Goal: Check status: Check status

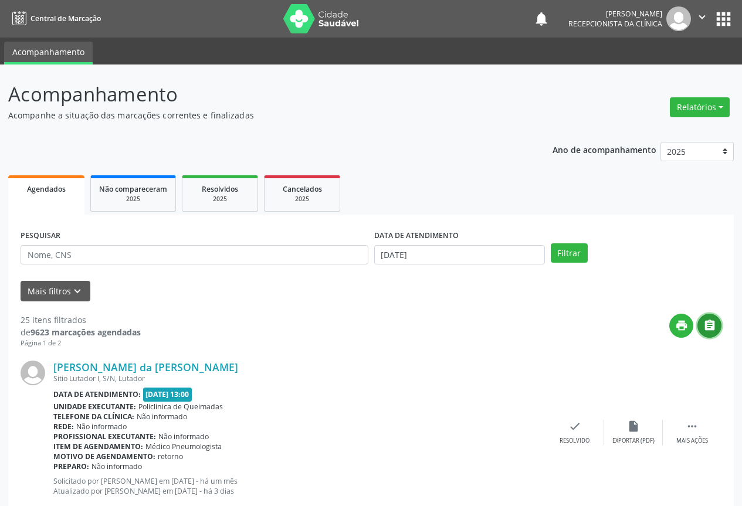
click at [718, 330] on button "" at bounding box center [709, 326] width 24 height 24
click at [432, 260] on input "[DATE]" at bounding box center [459, 255] width 171 height 20
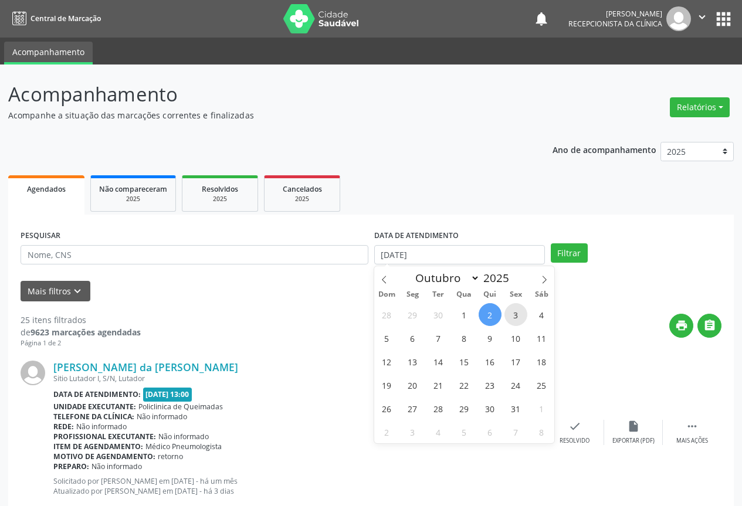
click at [510, 317] on span "3" at bounding box center [515, 314] width 23 height 23
type input "[DATE]"
click at [510, 317] on span "3" at bounding box center [515, 314] width 23 height 23
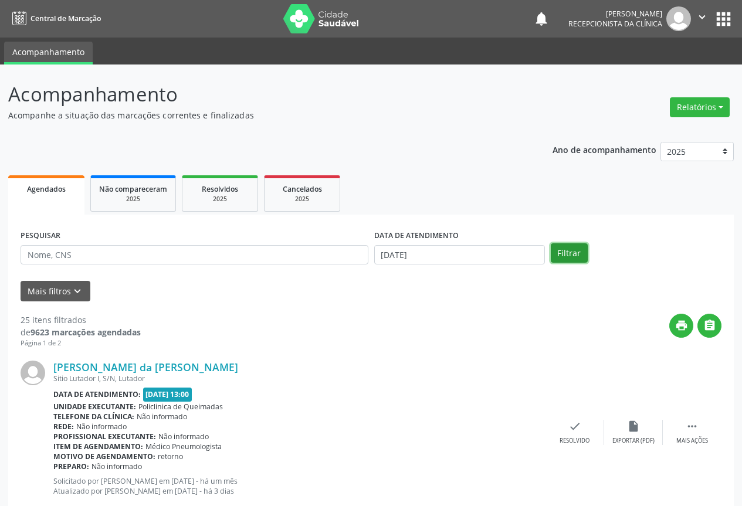
click at [569, 257] on button "Filtrar" at bounding box center [569, 253] width 37 height 20
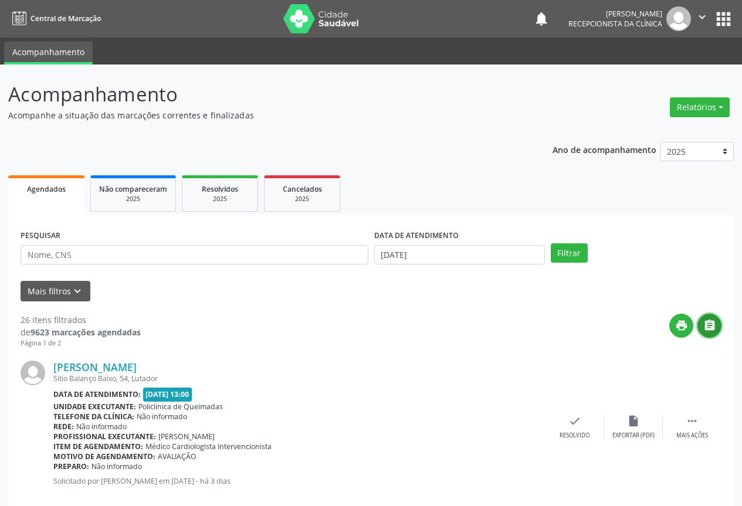
click at [704, 330] on icon "" at bounding box center [709, 325] width 13 height 13
click at [477, 259] on input "[DATE]" at bounding box center [459, 255] width 171 height 20
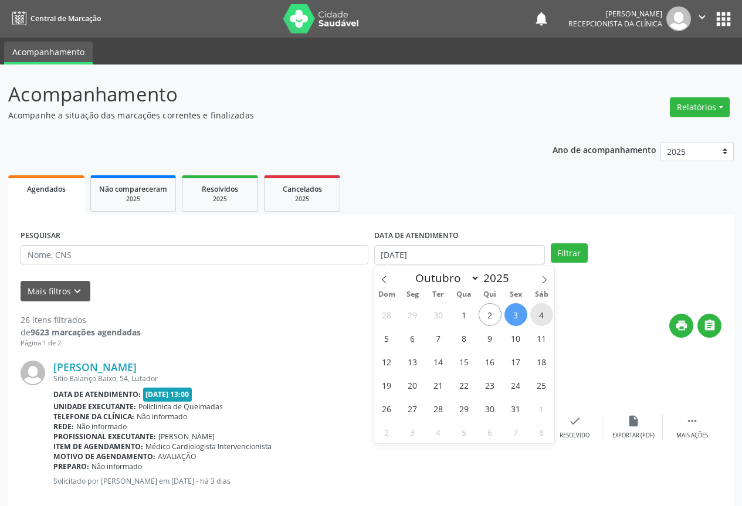
click at [548, 313] on span "4" at bounding box center [541, 314] width 23 height 23
type input "[DATE]"
click at [548, 313] on span "4" at bounding box center [541, 314] width 23 height 23
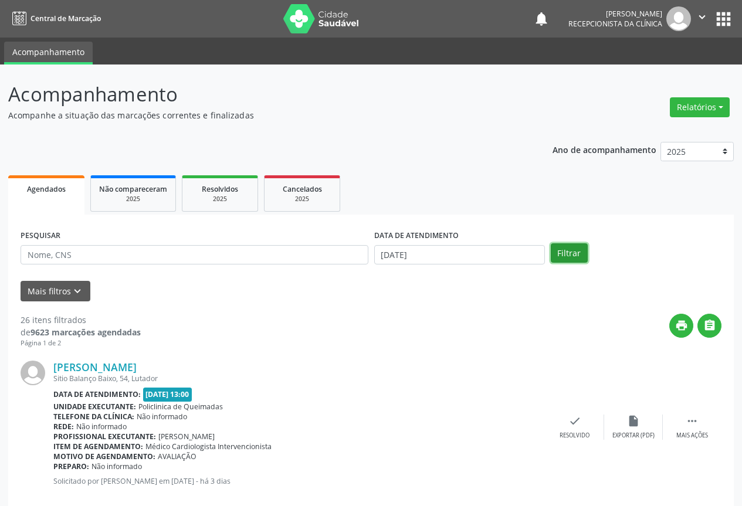
click at [562, 247] on button "Filtrar" at bounding box center [569, 253] width 37 height 20
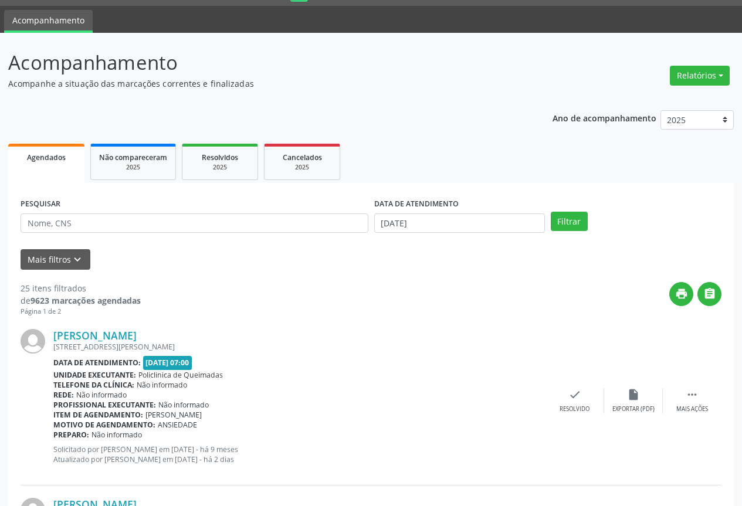
scroll to position [59, 0]
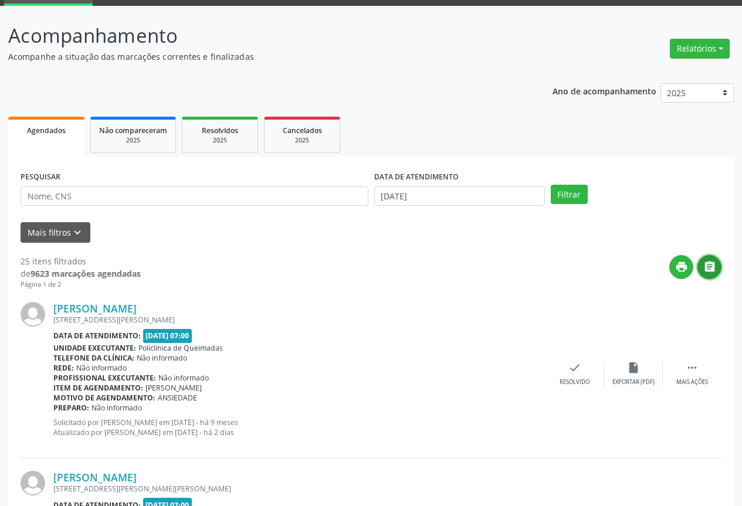
click at [698, 267] on button "" at bounding box center [709, 267] width 24 height 24
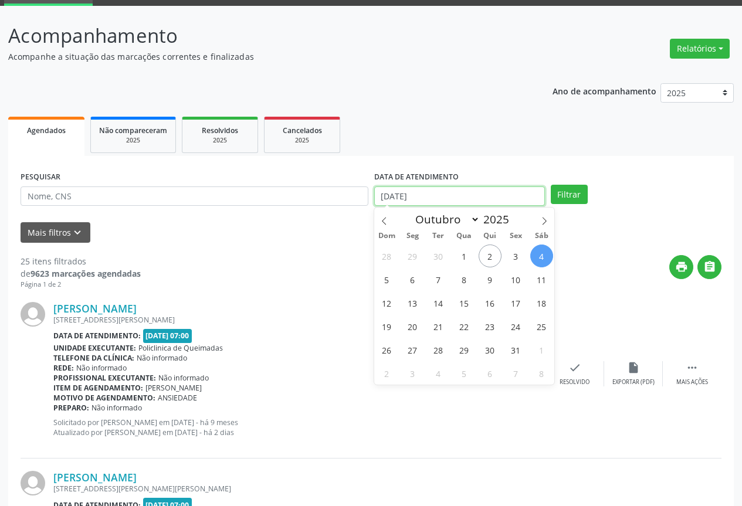
click at [435, 201] on input "[DATE]" at bounding box center [459, 196] width 171 height 20
click at [405, 285] on span "6" at bounding box center [412, 279] width 23 height 23
type input "[DATE]"
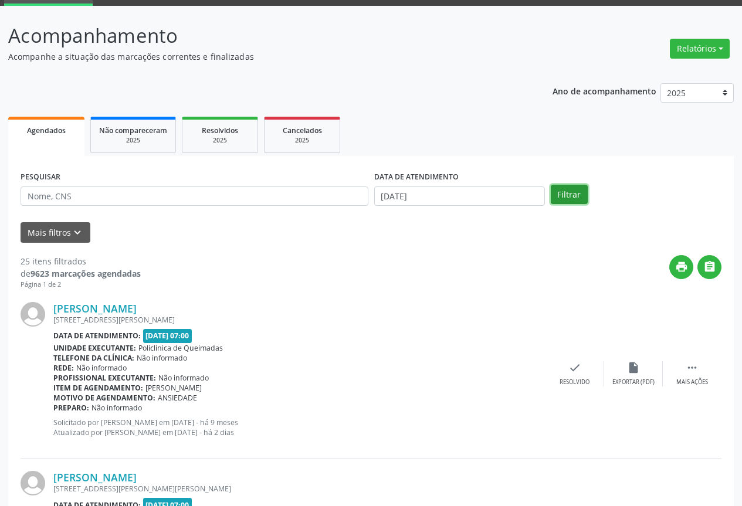
click at [575, 190] on button "Filtrar" at bounding box center [569, 195] width 37 height 20
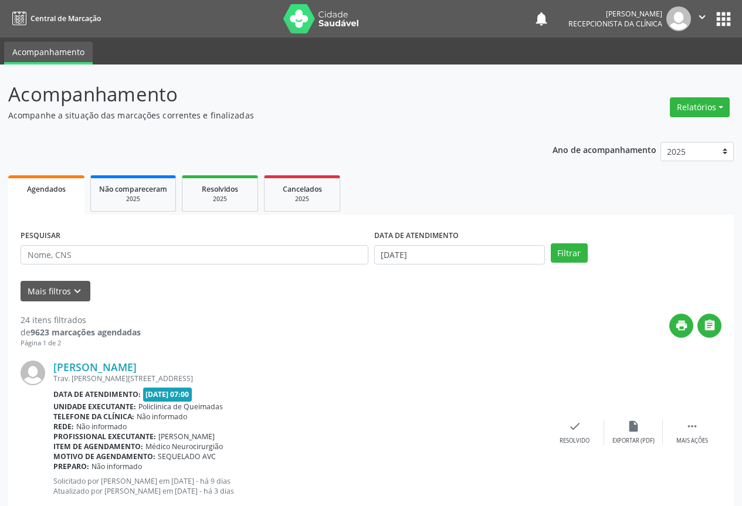
click at [324, 334] on div "print " at bounding box center [431, 331] width 581 height 35
click at [435, 257] on input "[DATE]" at bounding box center [459, 255] width 171 height 20
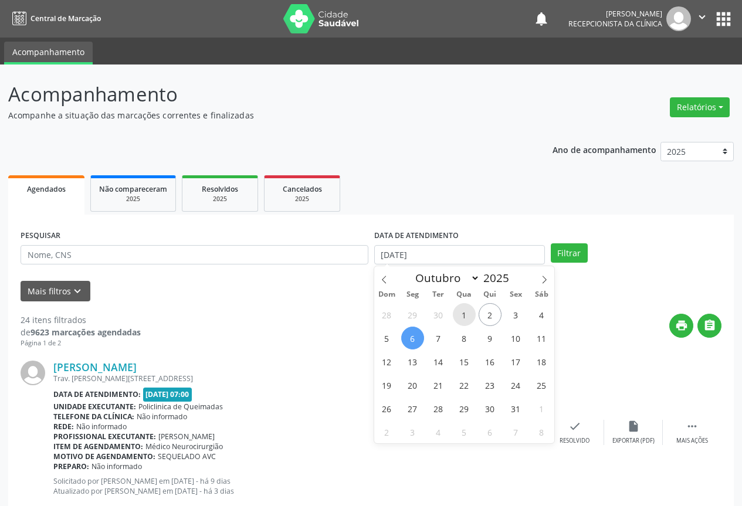
click at [467, 323] on span "1" at bounding box center [464, 314] width 23 height 23
type input "[DATE]"
click at [467, 323] on span "1" at bounding box center [464, 314] width 23 height 23
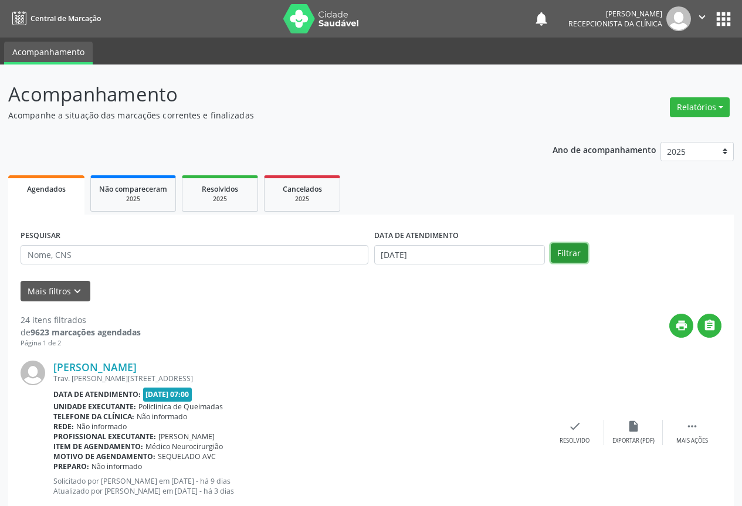
click at [581, 251] on button "Filtrar" at bounding box center [569, 253] width 37 height 20
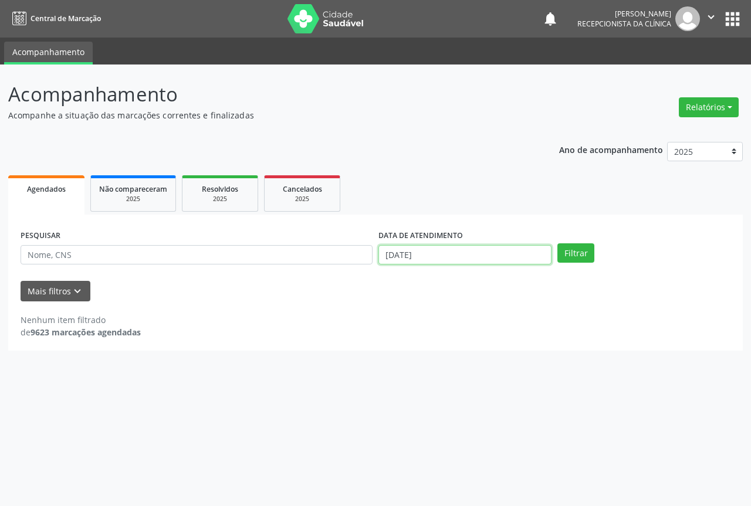
click at [419, 248] on input "[DATE]" at bounding box center [464, 255] width 173 height 20
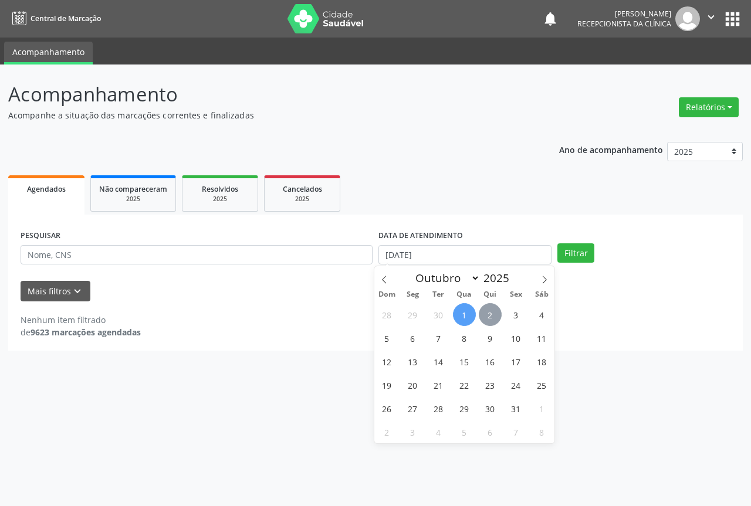
click at [486, 311] on span "2" at bounding box center [490, 314] width 23 height 23
type input "[DATE]"
click at [486, 311] on span "2" at bounding box center [490, 314] width 23 height 23
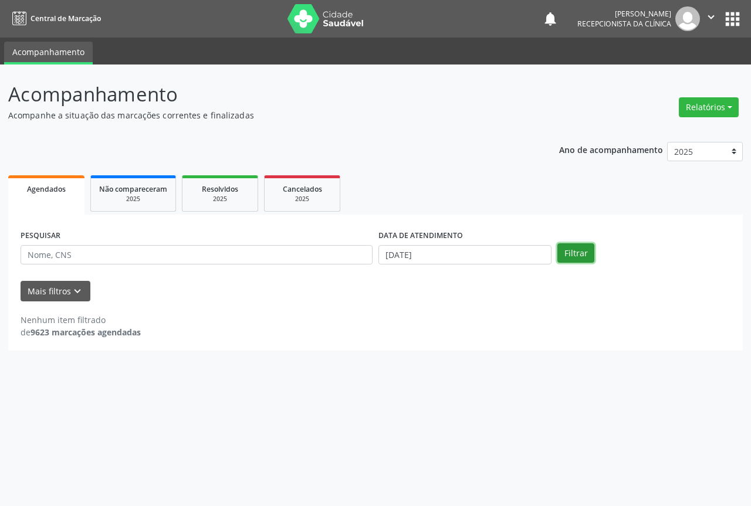
click at [564, 259] on button "Filtrar" at bounding box center [575, 253] width 37 height 20
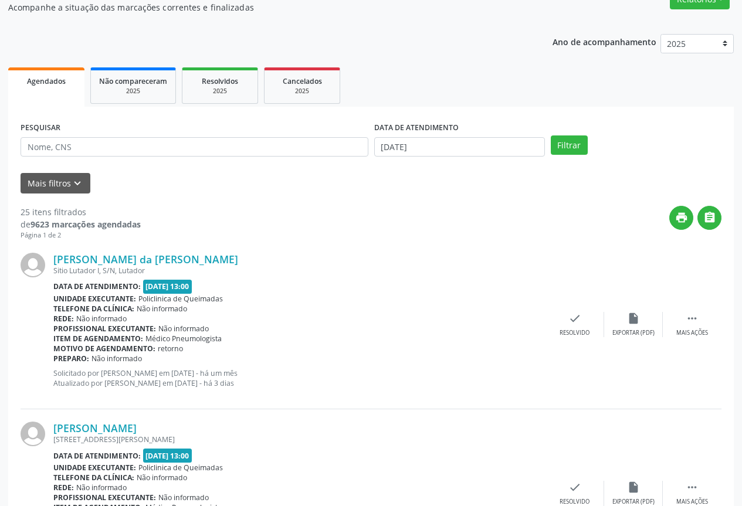
scroll to position [117, 0]
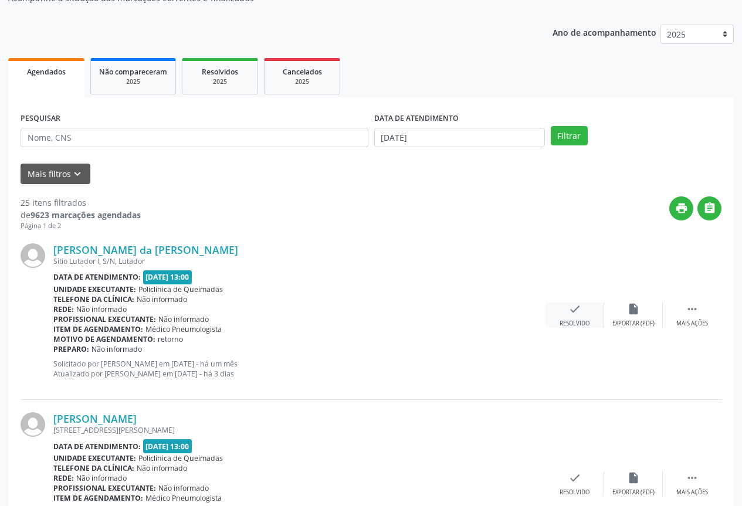
click at [574, 318] on div "check Resolvido" at bounding box center [574, 315] width 59 height 25
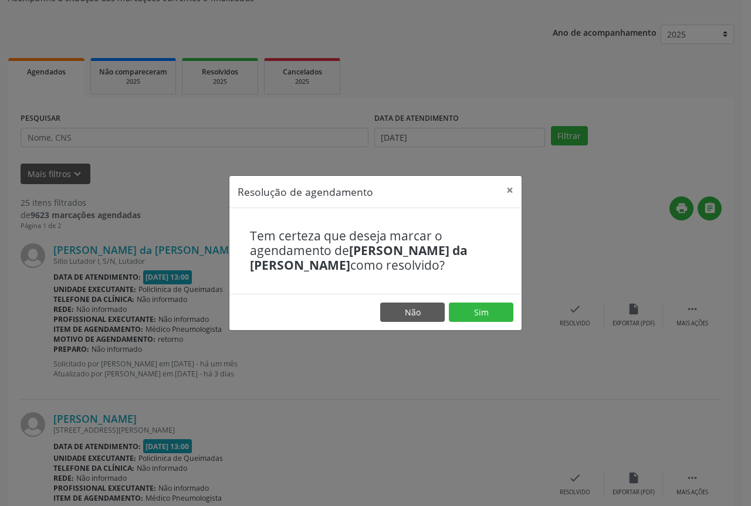
click at [601, 255] on div "Resolução de agendamento × Tem certeza que deseja marcar o agendamento de [PERS…" at bounding box center [375, 253] width 751 height 506
click at [399, 310] on button "Não" at bounding box center [412, 313] width 65 height 20
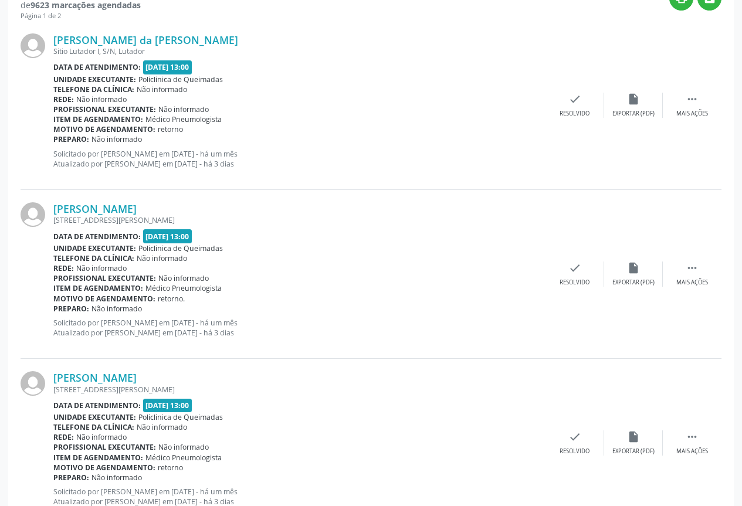
scroll to position [0, 0]
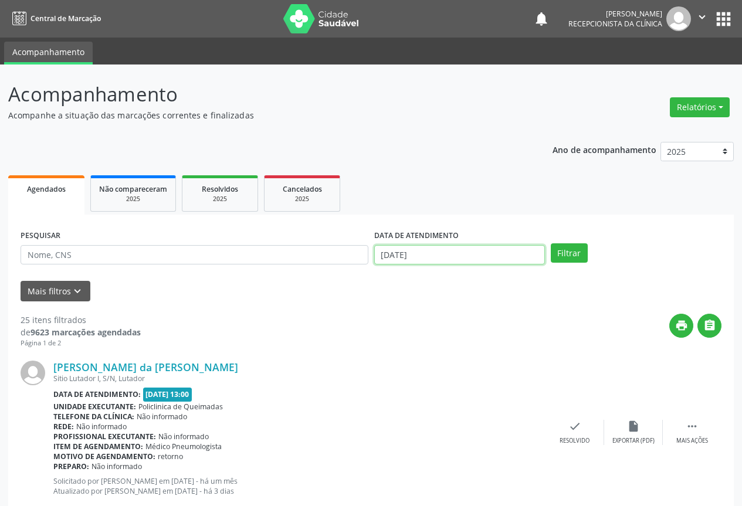
click at [494, 253] on input "[DATE]" at bounding box center [459, 255] width 171 height 20
